Goal: Transaction & Acquisition: Purchase product/service

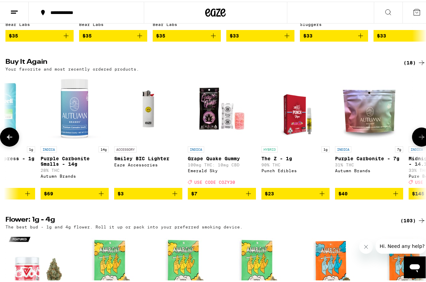
scroll to position [0, 39]
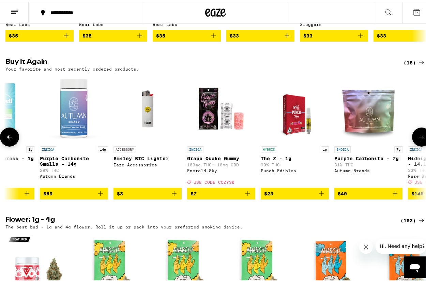
click at [368, 141] on img "Open page for Purple Carbonite - 7g from Autumn Brands" at bounding box center [368, 107] width 68 height 68
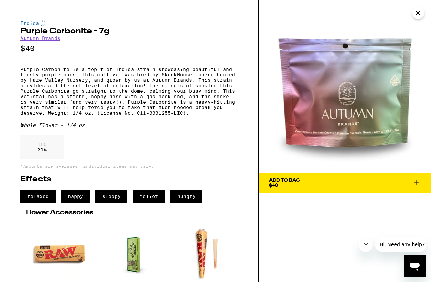
click at [421, 16] on icon "Close" at bounding box center [418, 13] width 8 height 10
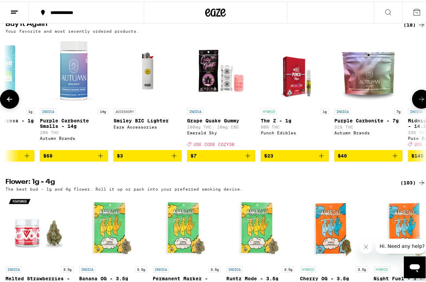
scroll to position [699, 0]
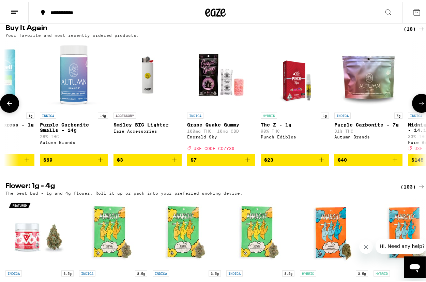
click at [100, 162] on icon "Add to bag" at bounding box center [100, 158] width 8 height 8
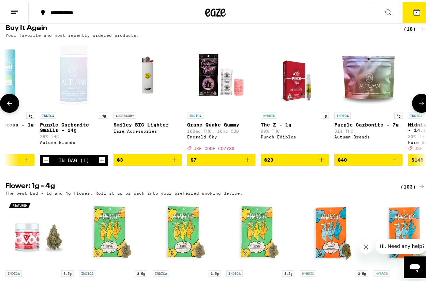
click at [176, 162] on icon "Add to bag" at bounding box center [174, 158] width 8 height 8
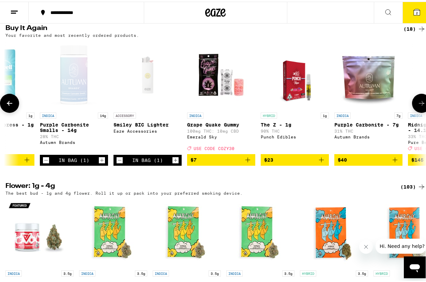
click at [176, 162] on icon "Increment" at bounding box center [175, 158] width 6 height 8
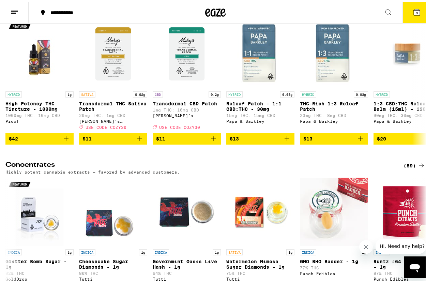
scroll to position [2952, 0]
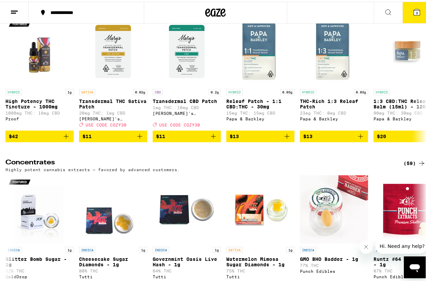
click at [407, 11] on button "3" at bounding box center [416, 10] width 29 height 21
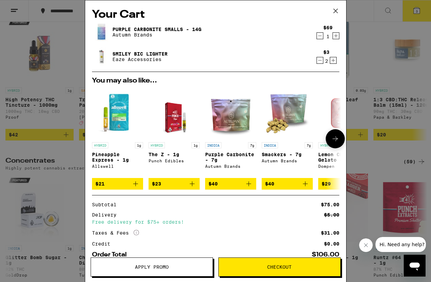
scroll to position [49, 0]
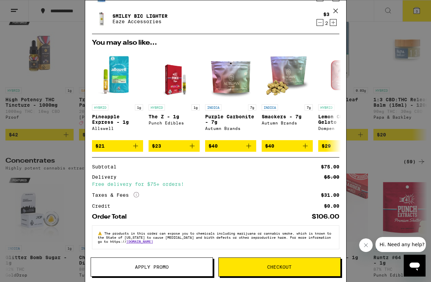
click at [289, 264] on span "Checkout" at bounding box center [279, 266] width 25 height 5
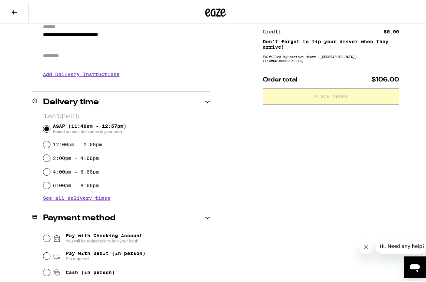
scroll to position [100, 0]
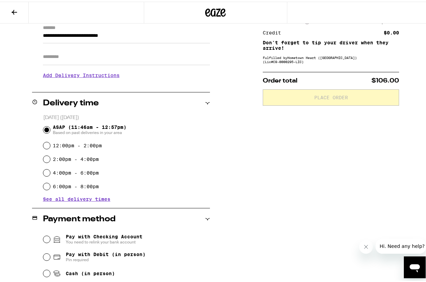
click at [108, 251] on span "Pay with Debit (in person)" at bounding box center [106, 252] width 80 height 5
click at [50, 252] on input "Pay with Debit (in person) Pin required" at bounding box center [46, 255] width 7 height 7
radio input "true"
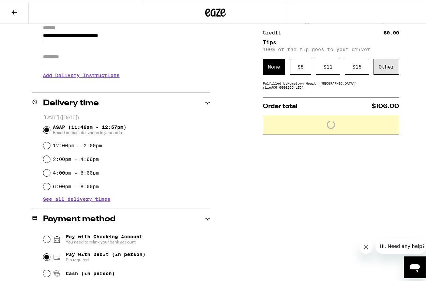
click at [386, 71] on div "Other" at bounding box center [386, 65] width 26 height 16
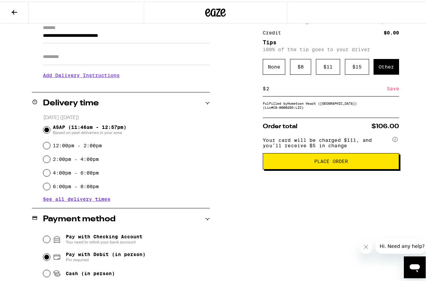
type input "2"
click at [389, 88] on div "Save" at bounding box center [392, 86] width 12 height 15
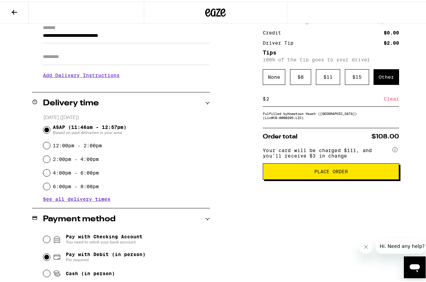
click at [277, 100] on input "2" at bounding box center [325, 97] width 118 height 6
type input "3"
click at [396, 101] on div "**********" at bounding box center [215, 170] width 431 height 375
click at [394, 101] on div "Save" at bounding box center [392, 97] width 12 height 15
drag, startPoint x: 328, startPoint y: 179, endPoint x: 321, endPoint y: 112, distance: 67.0
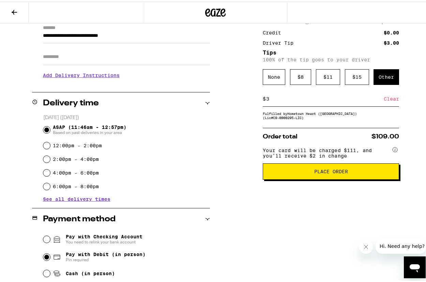
click at [317, 100] on input "3" at bounding box center [325, 97] width 118 height 6
type input "4"
click at [390, 100] on div "Save" at bounding box center [392, 97] width 12 height 15
click at [309, 172] on span "Place Order" at bounding box center [330, 169] width 125 height 5
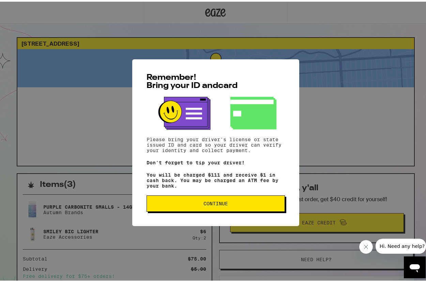
click at [243, 208] on button "Continue" at bounding box center [215, 201] width 138 height 16
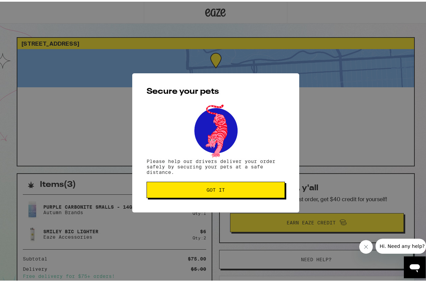
click at [242, 193] on button "Got it" at bounding box center [215, 188] width 138 height 16
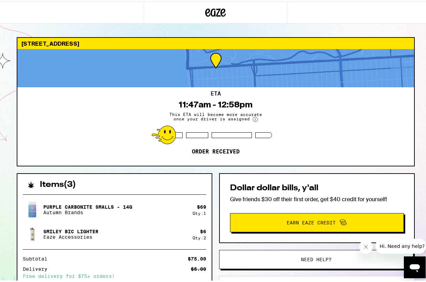
drag, startPoint x: 253, startPoint y: 101, endPoint x: 169, endPoint y: 99, distance: 84.1
click at [169, 99] on div "ETA 11:47am - 12:58pm This ETA will become more accurate once your driver is as…" at bounding box center [215, 124] width 396 height 78
